Goal: Find specific page/section: Find specific page/section

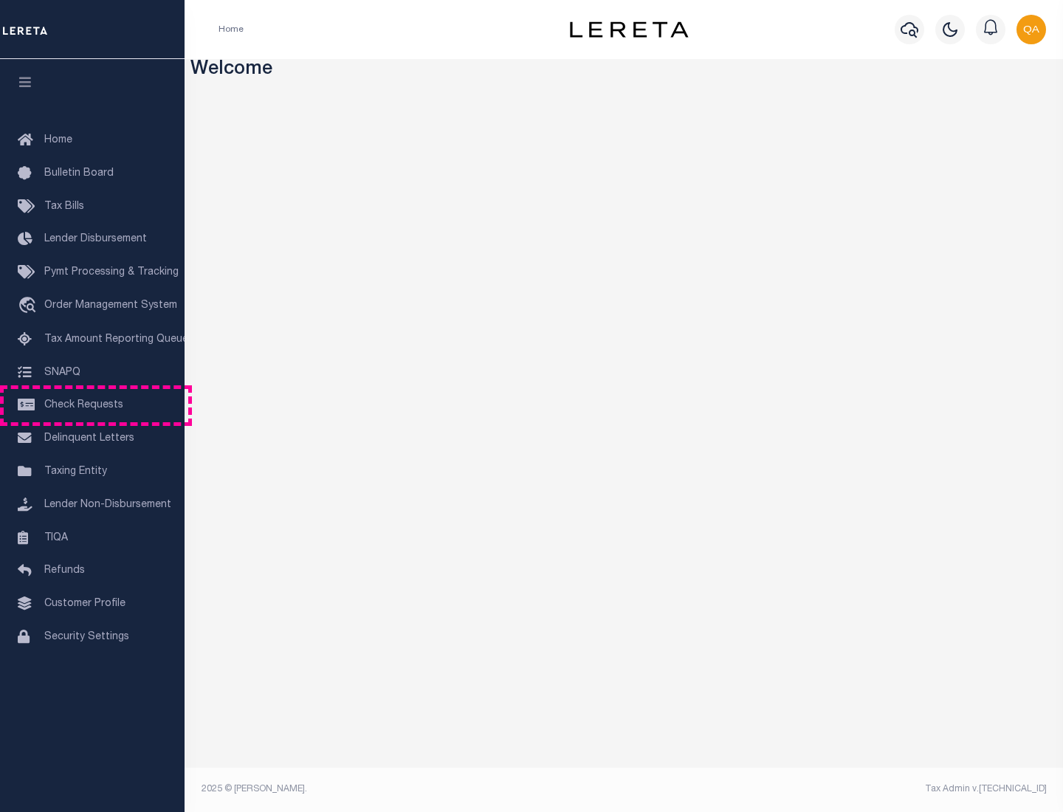
click at [92, 405] on span "Check Requests" at bounding box center [83, 405] width 79 height 10
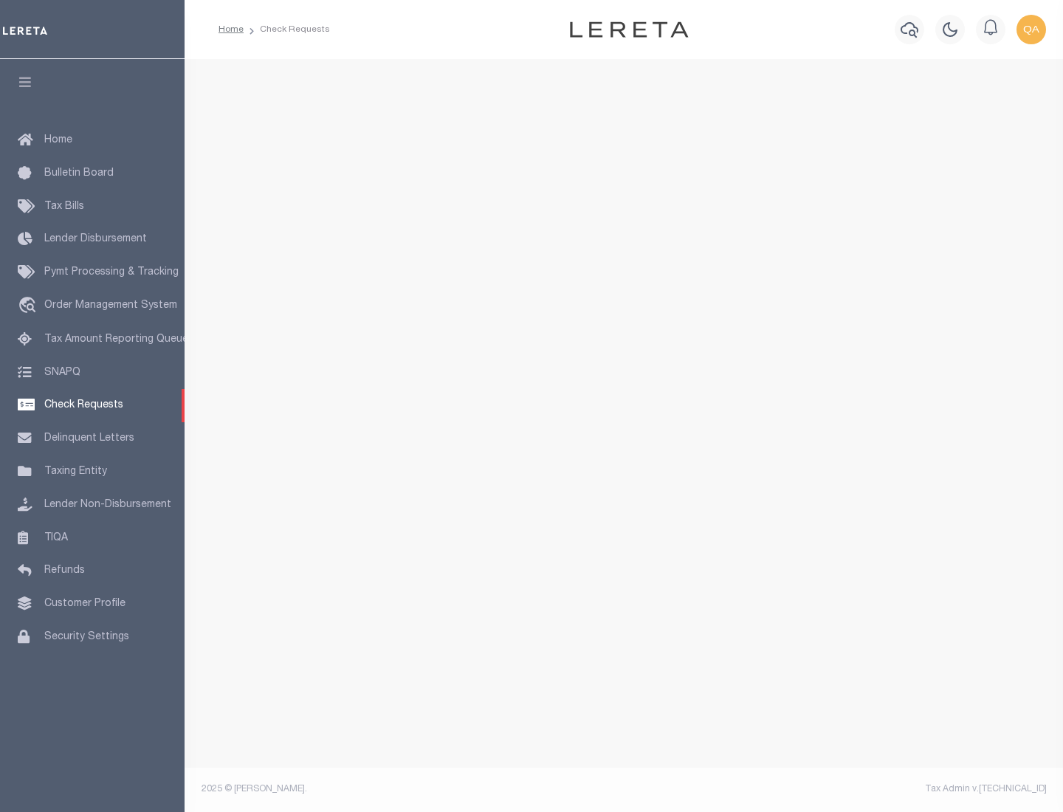
select select "50"
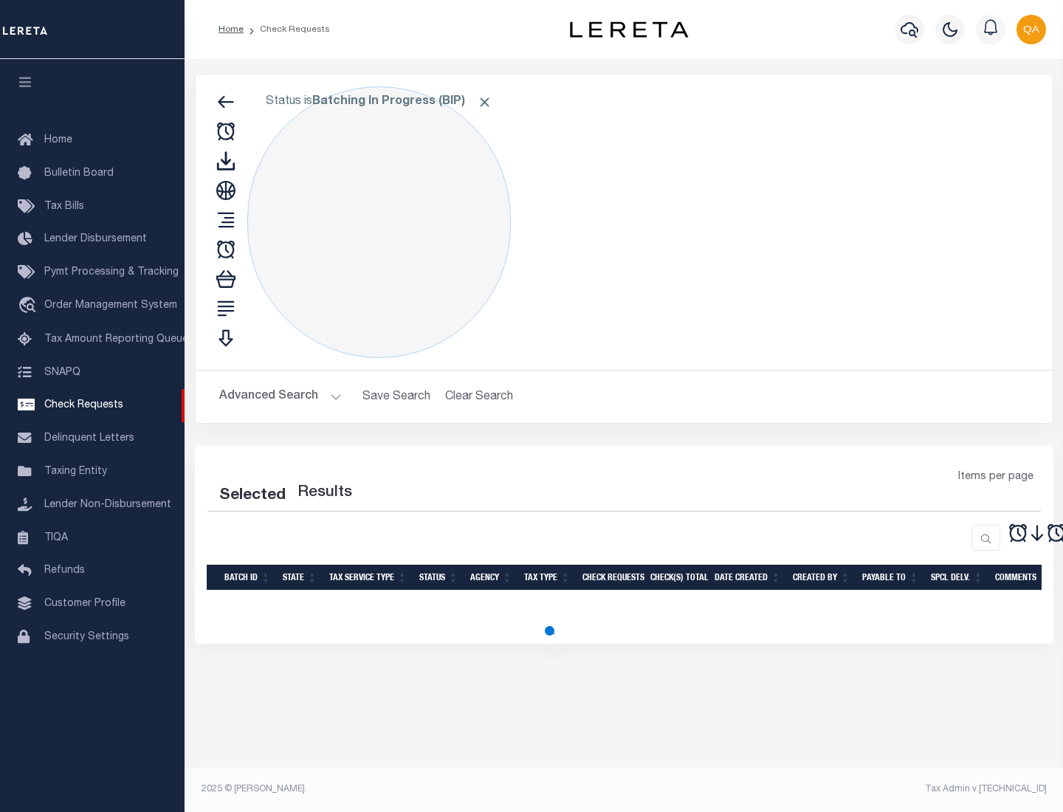
select select "50"
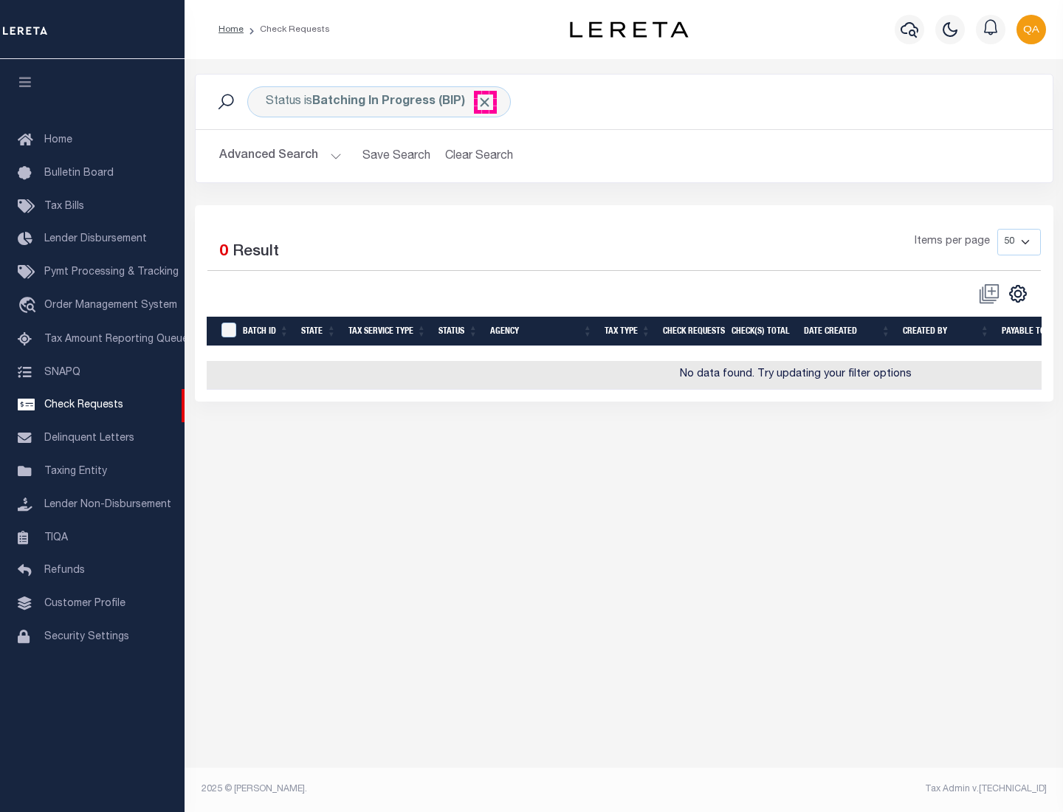
click at [485, 102] on span "Click to Remove" at bounding box center [484, 101] width 15 height 15
